Goal: Communication & Community: Participate in discussion

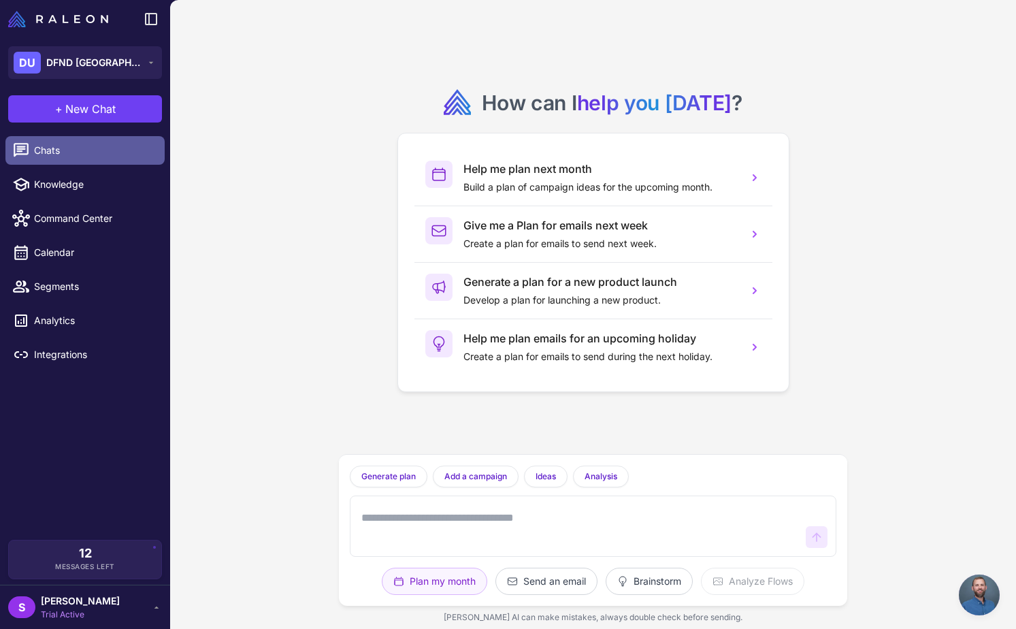
click at [59, 152] on span "Chats" at bounding box center [94, 150] width 120 height 15
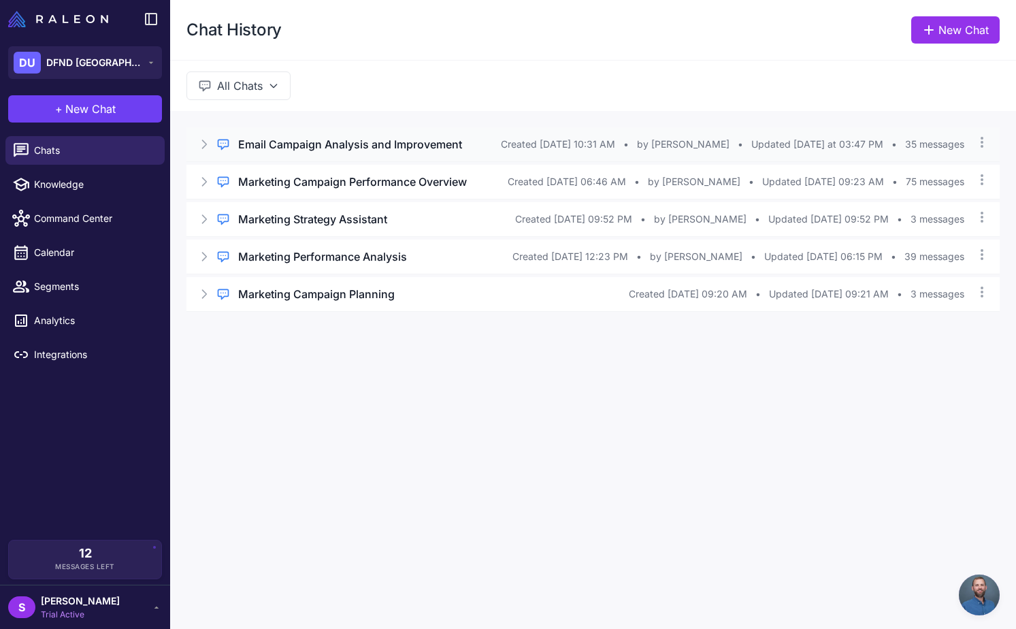
click at [343, 144] on h3 "Email Campaign Analysis and Improvement" at bounding box center [350, 144] width 224 height 16
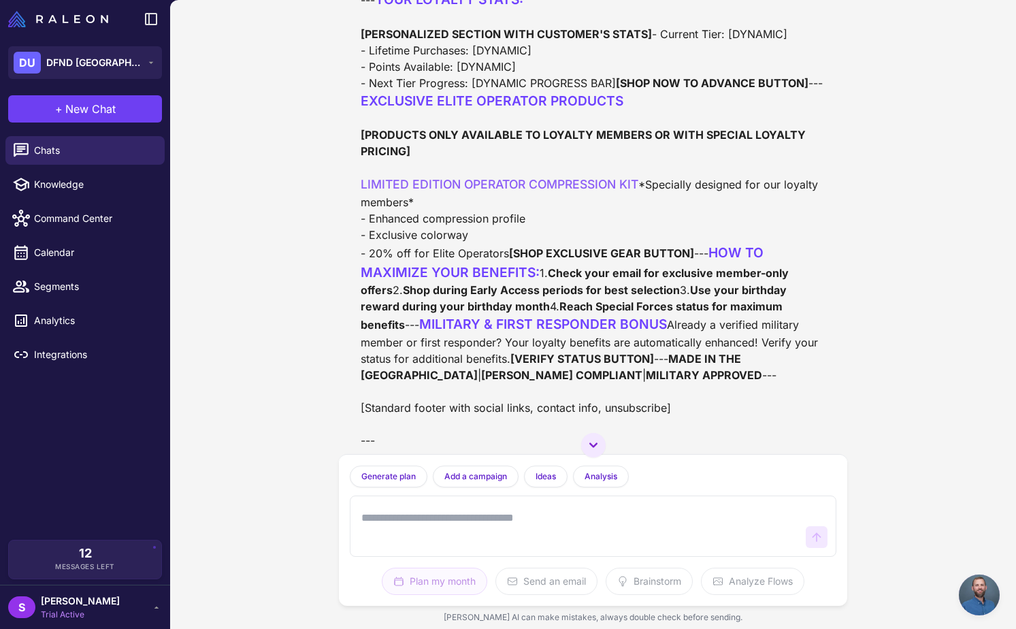
scroll to position [9838, 0]
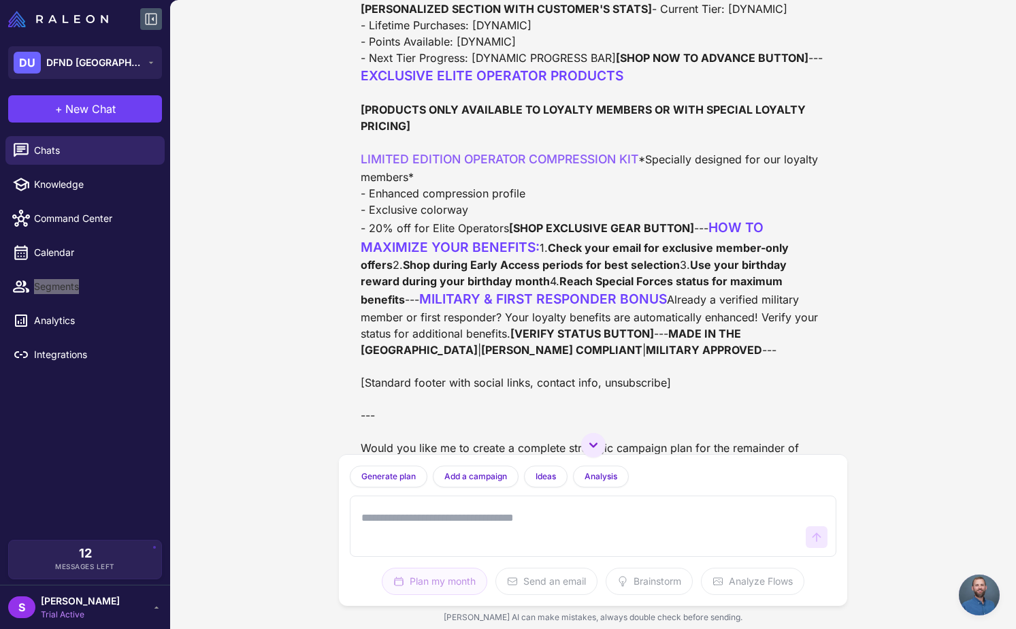
drag, startPoint x: 97, startPoint y: 206, endPoint x: 140, endPoint y: 10, distance: 200.2
click at [0, 0] on div "DU DFND USA + New Chat Chats Knowledge Command Center Calendar Segments Analyti…" at bounding box center [85, 314] width 170 height 629
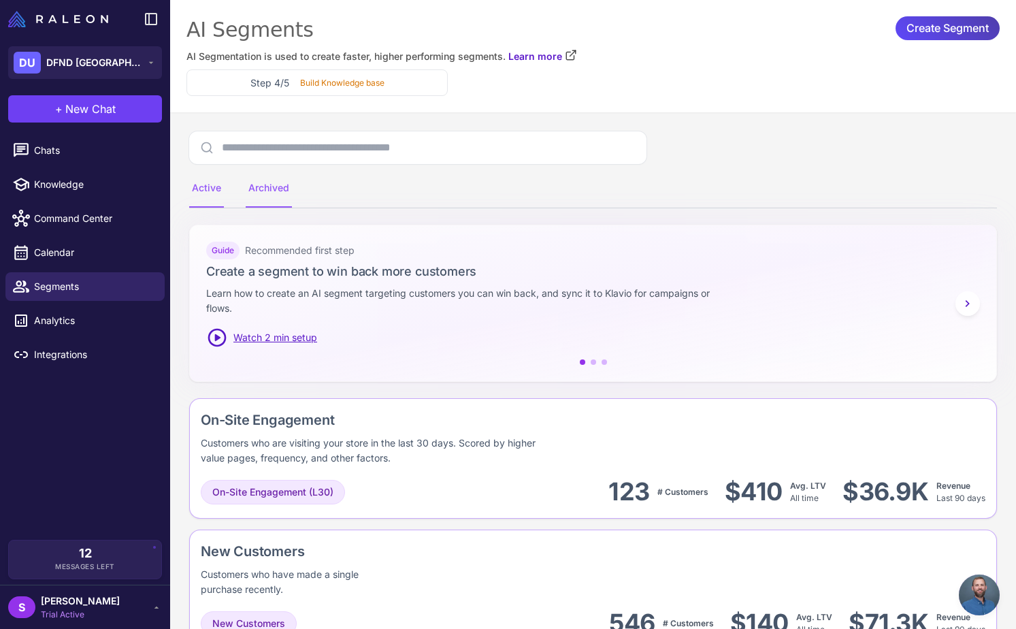
click at [272, 187] on div "Archived" at bounding box center [269, 189] width 46 height 38
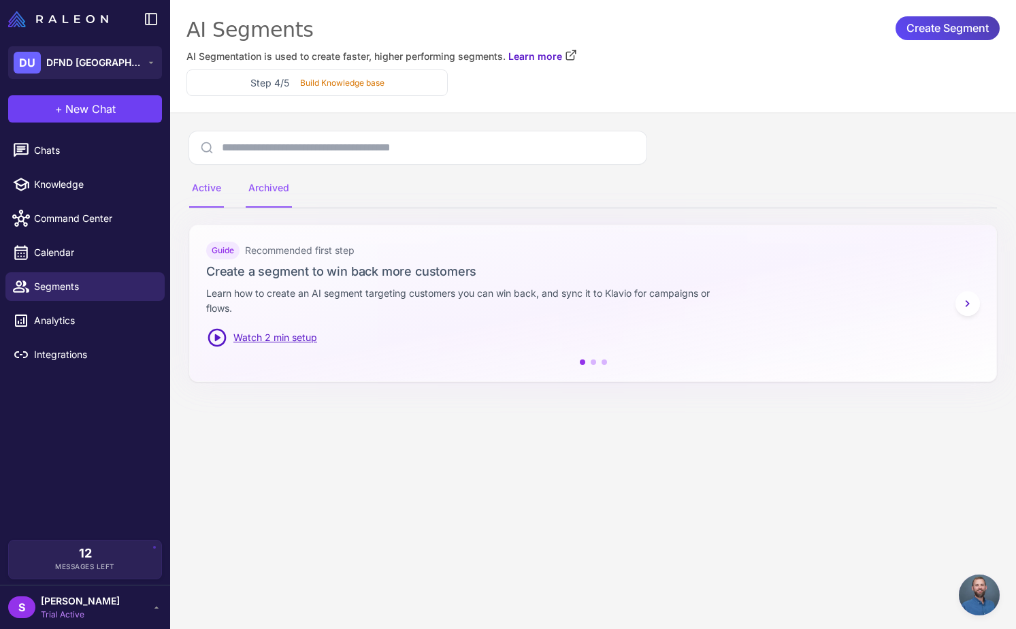
click at [204, 188] on div "Active" at bounding box center [206, 189] width 35 height 38
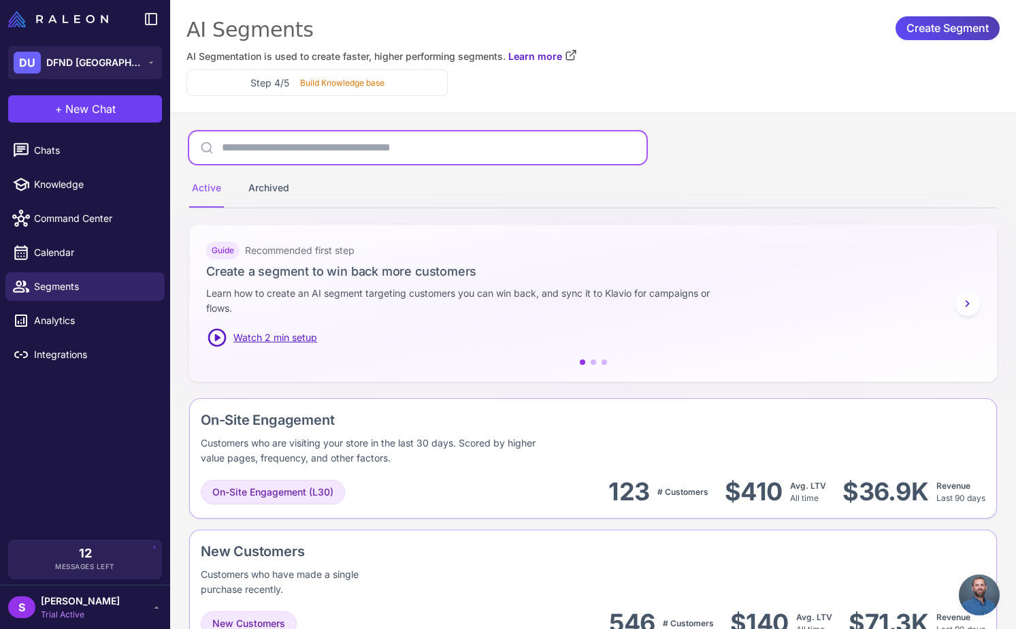
click at [293, 149] on input "text" at bounding box center [417, 147] width 457 height 33
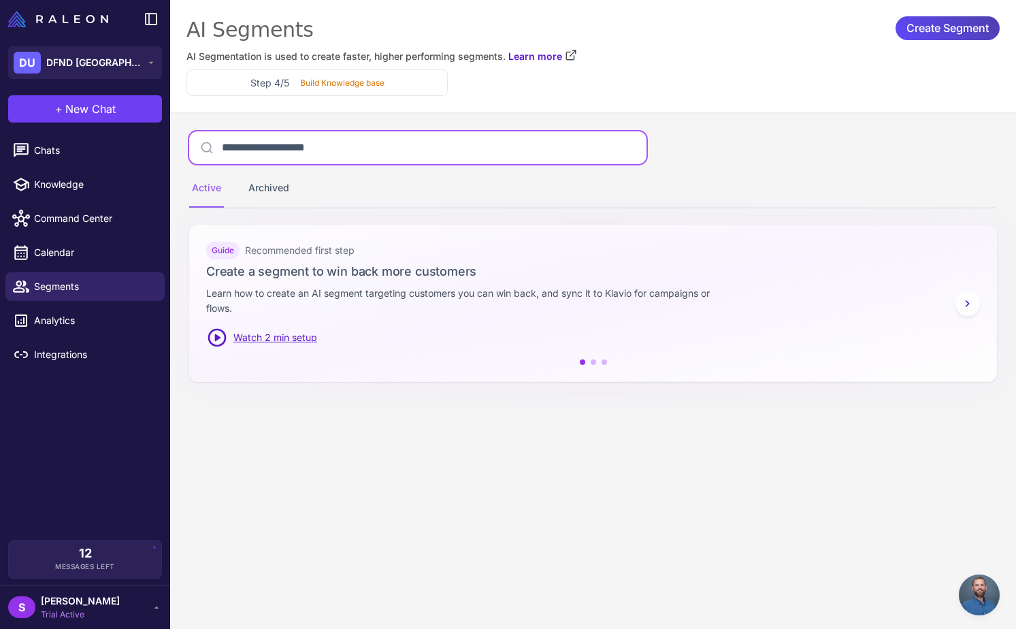
type input "**********"
click at [455, 146] on input "**********" at bounding box center [417, 147] width 457 height 33
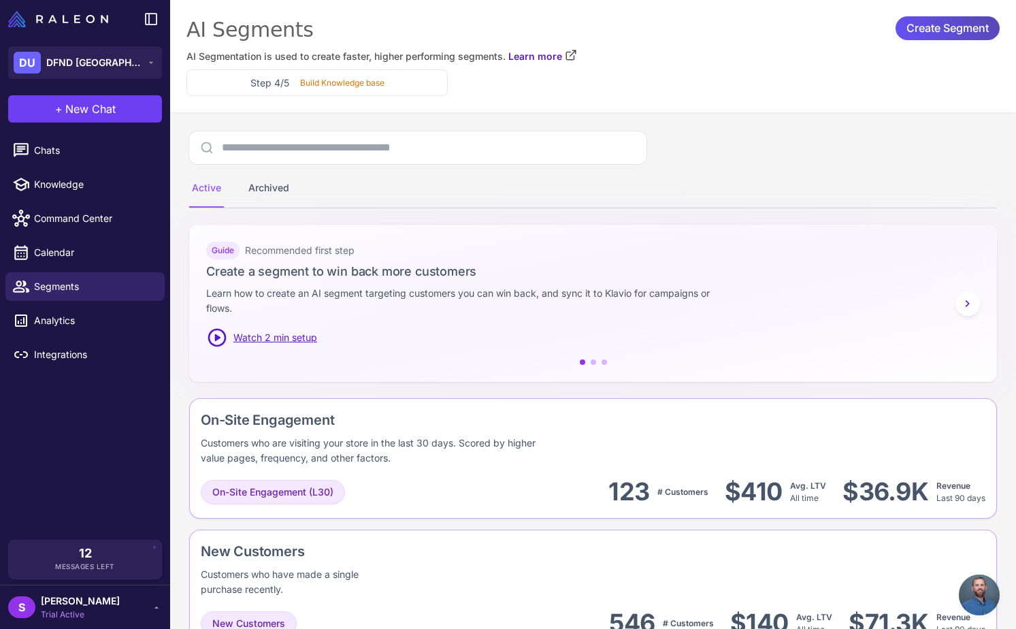
click at [915, 27] on span "Create Segment" at bounding box center [948, 28] width 82 height 24
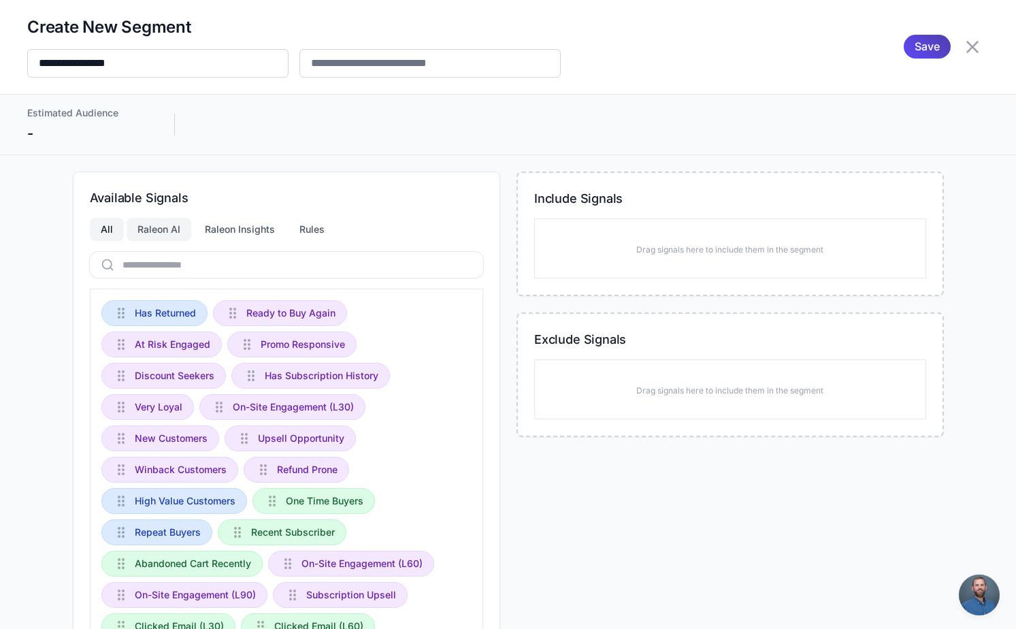
click at [180, 225] on div "Raleon AI" at bounding box center [159, 229] width 65 height 23
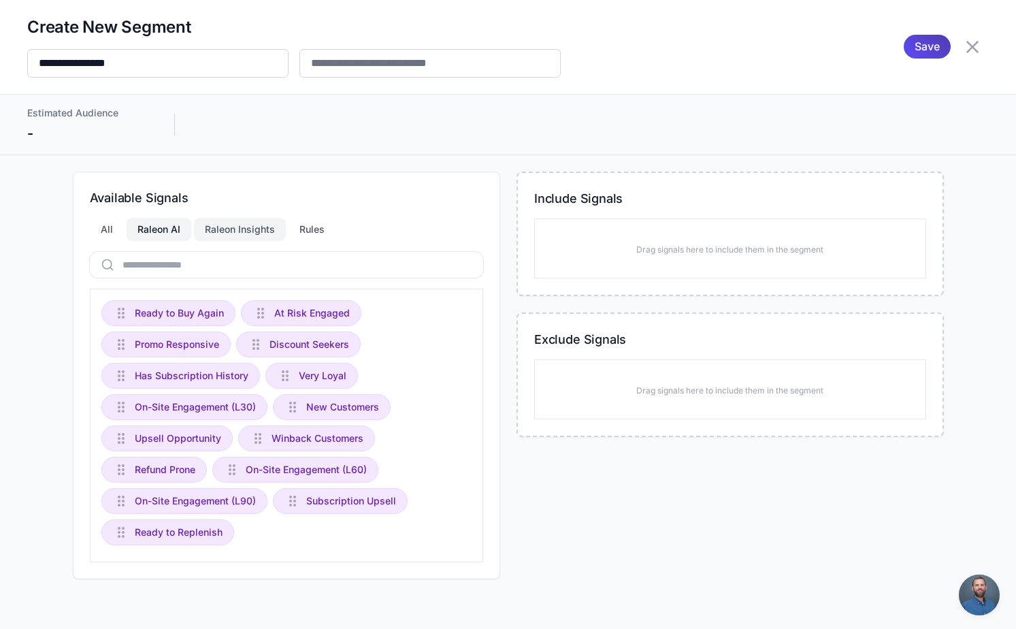
click at [243, 231] on div "Raleon Insights" at bounding box center [240, 229] width 92 height 23
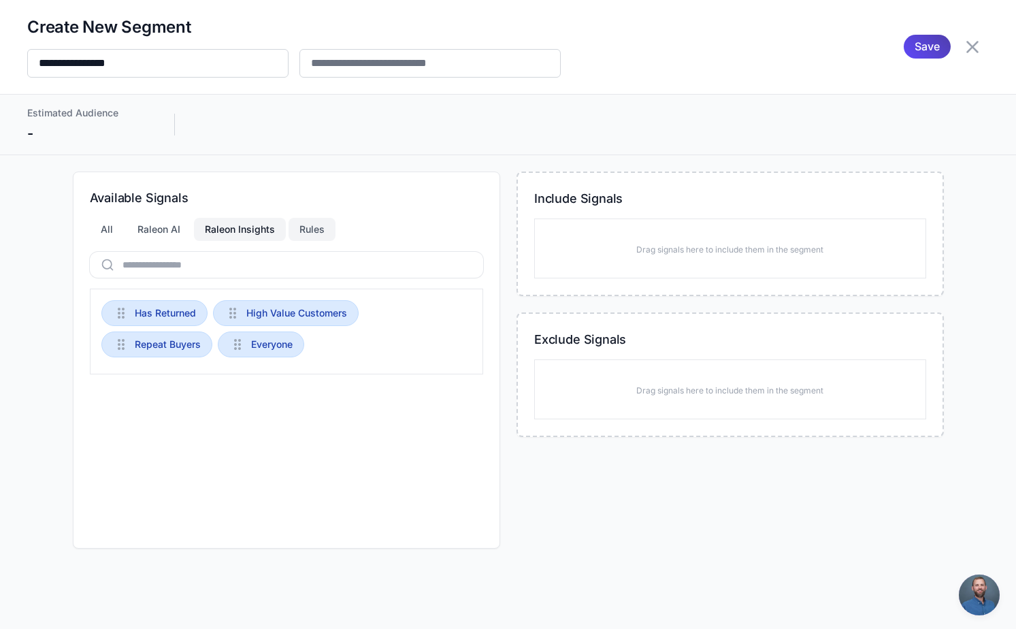
click at [309, 231] on div "Rules" at bounding box center [312, 229] width 47 height 23
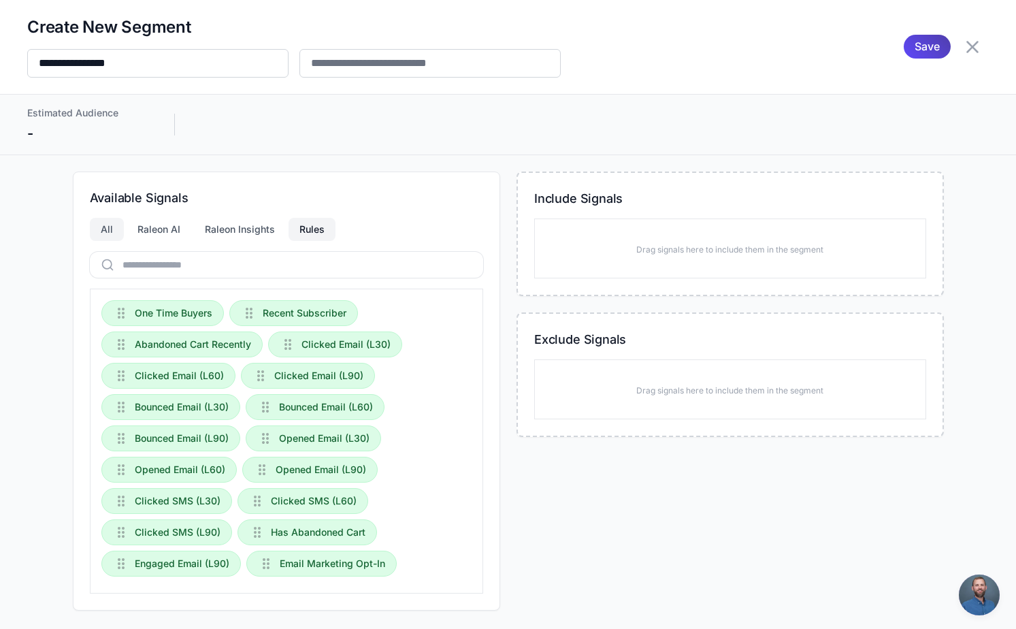
click at [109, 230] on div "All" at bounding box center [107, 229] width 34 height 23
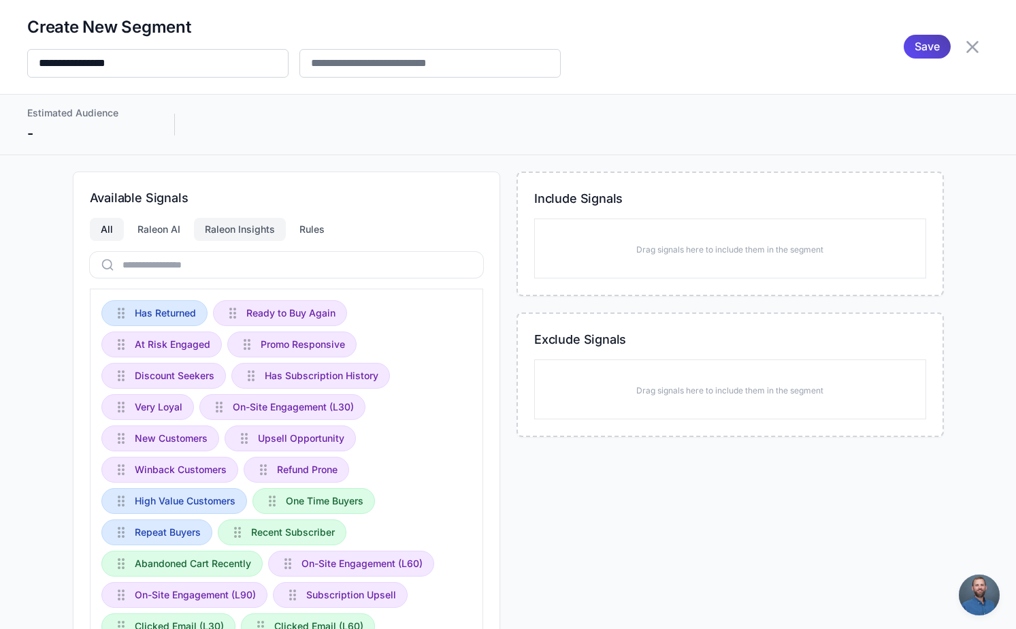
click at [228, 235] on div "Raleon Insights" at bounding box center [240, 229] width 92 height 23
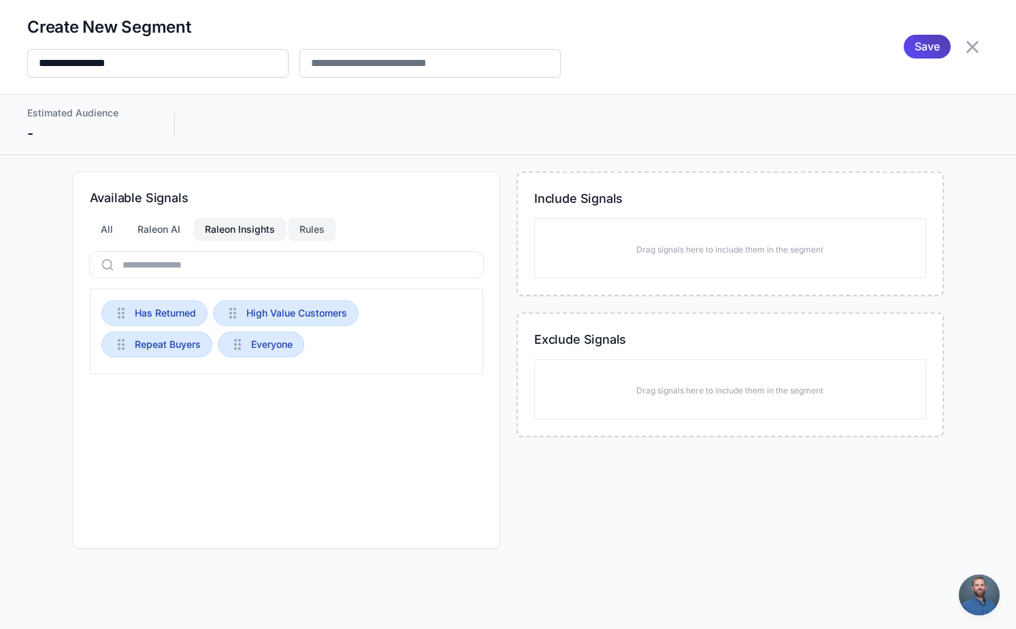
click at [320, 224] on div "Rules" at bounding box center [312, 229] width 47 height 23
